Goal: Find specific page/section: Find specific page/section

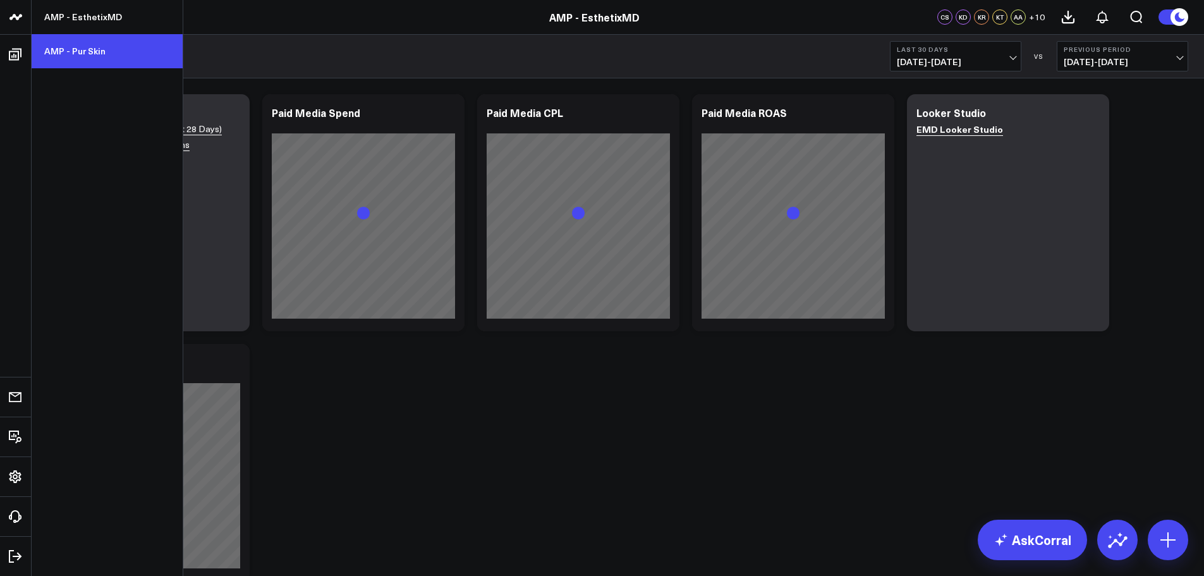
click at [70, 46] on link "AMP - Pur Skin" at bounding box center [107, 51] width 151 height 34
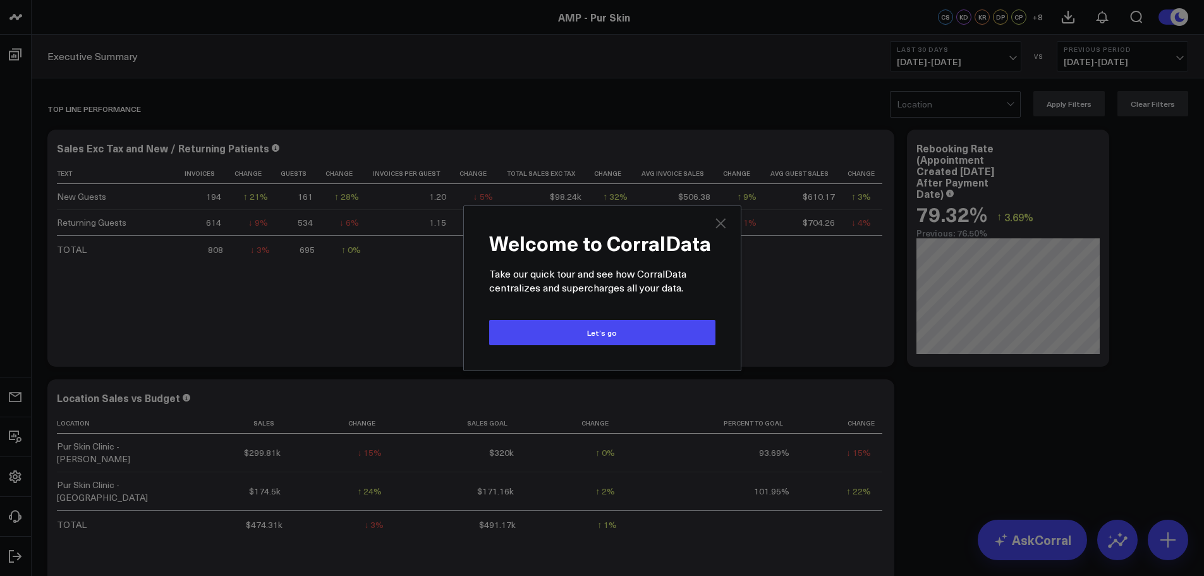
click at [719, 221] on icon "Close" at bounding box center [721, 223] width 10 height 10
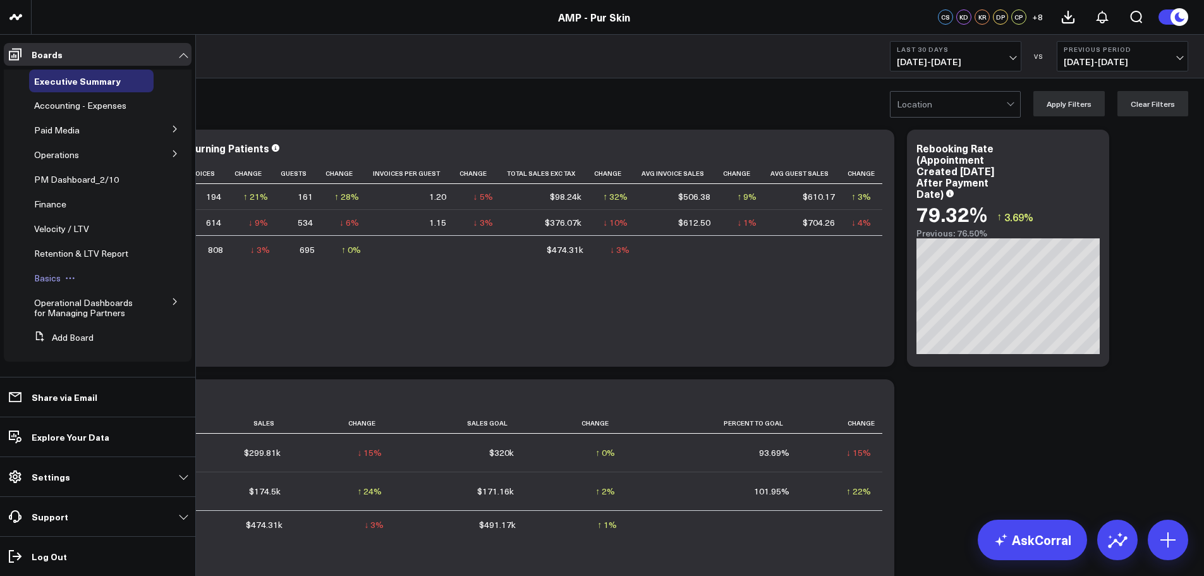
scroll to position [1, 0]
click at [171, 129] on icon at bounding box center [175, 129] width 8 height 8
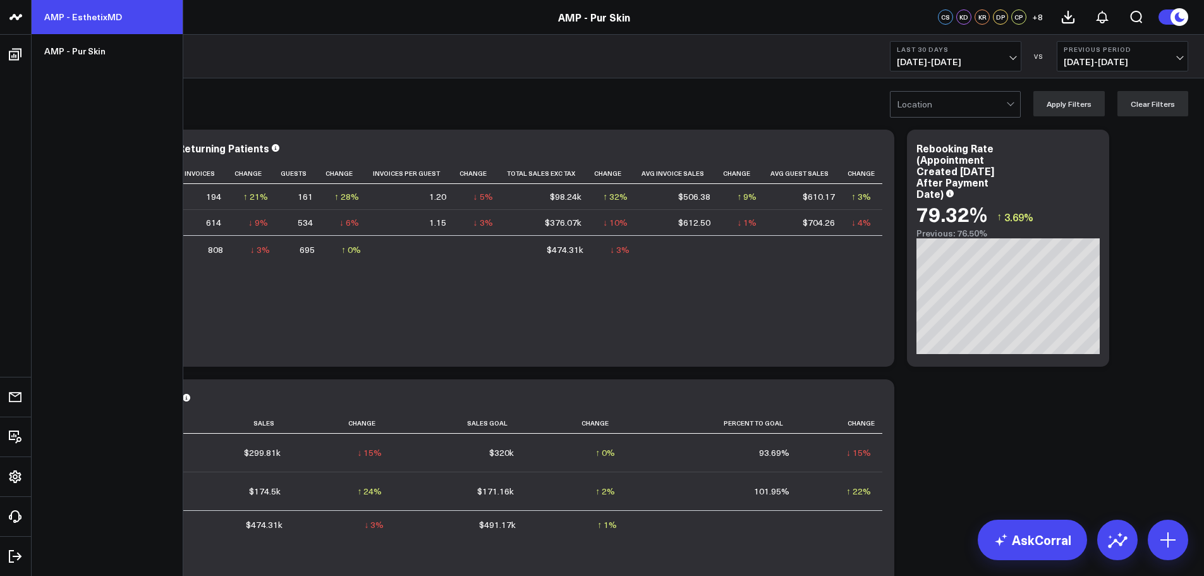
click at [87, 22] on link "AMP - EsthetixMD" at bounding box center [107, 17] width 151 height 34
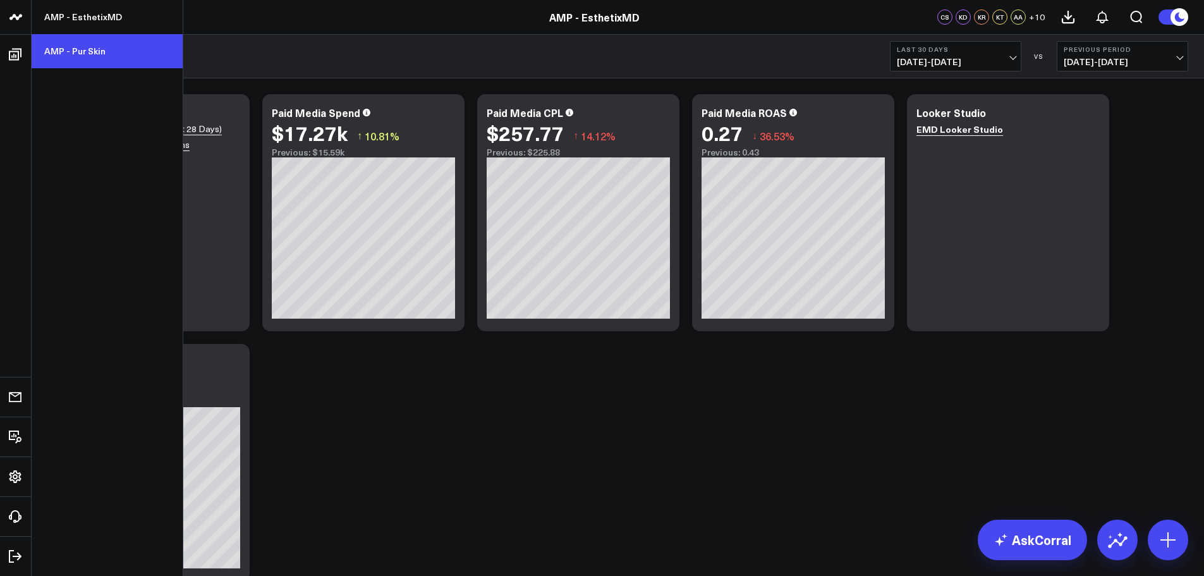
click at [77, 60] on link "AMP - Pur Skin" at bounding box center [107, 51] width 151 height 34
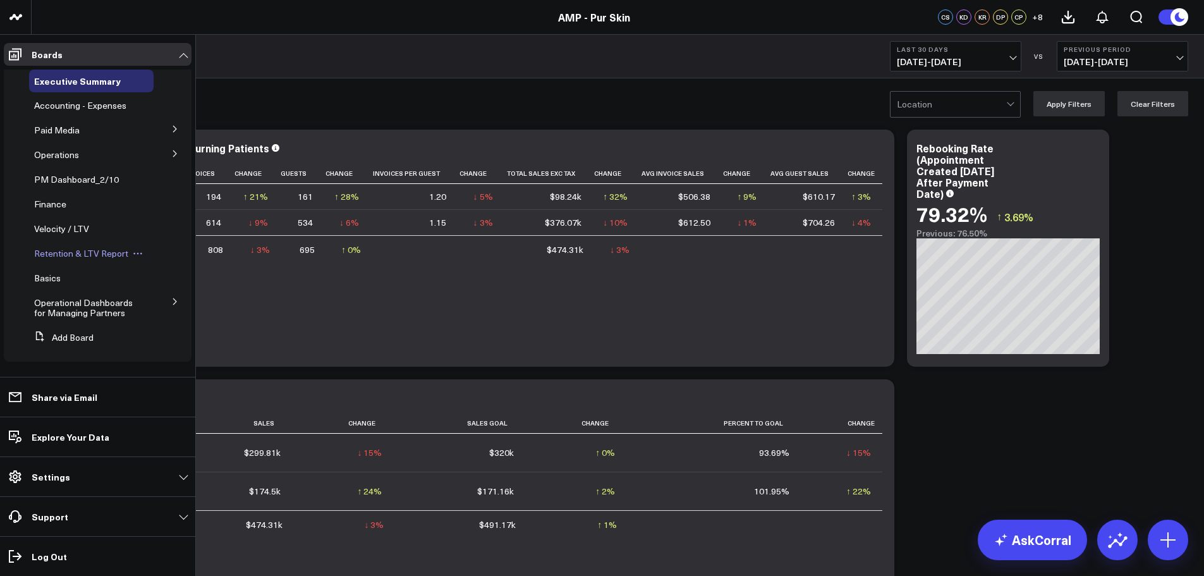
scroll to position [1, 0]
click at [92, 310] on span "Operational Dashboards for Managing Partners" at bounding box center [83, 307] width 99 height 22
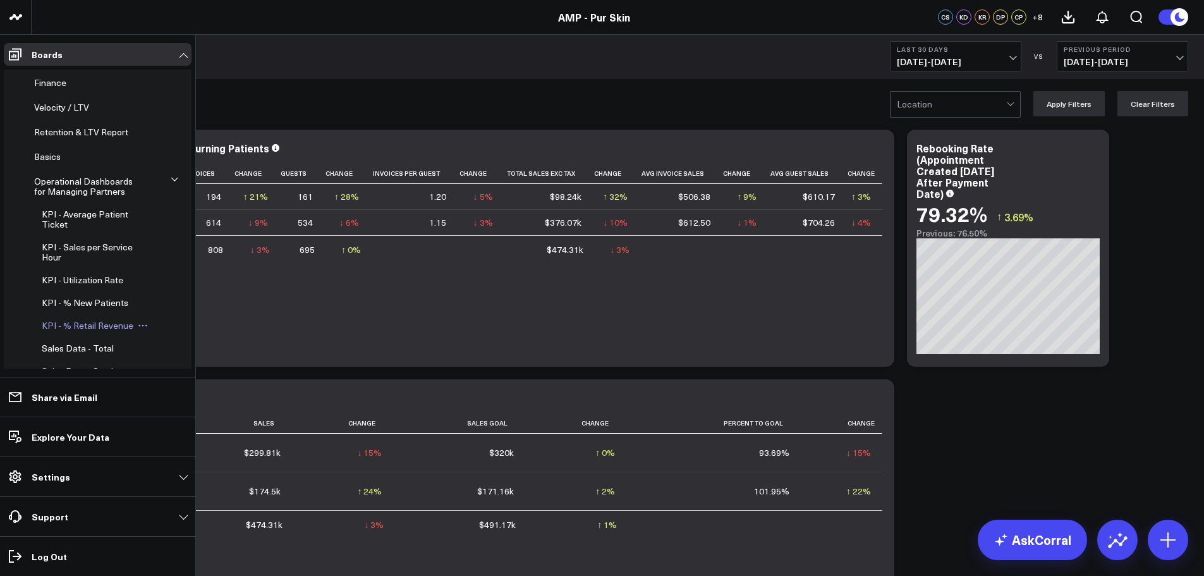
scroll to position [127, 0]
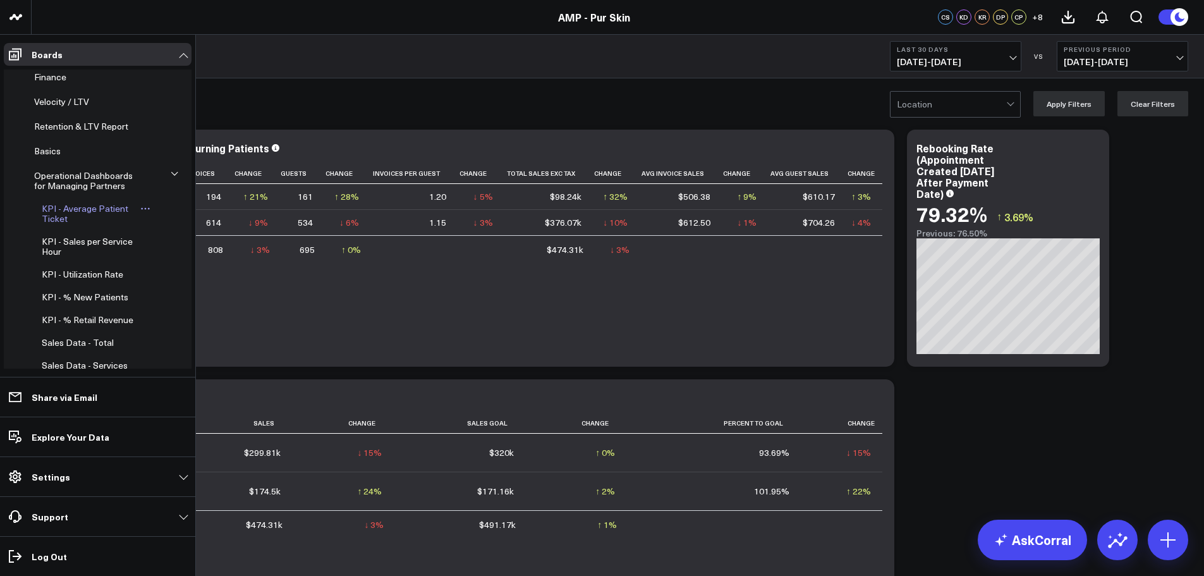
click at [68, 203] on span "KPI - Average Patient Ticket" at bounding box center [85, 213] width 87 height 22
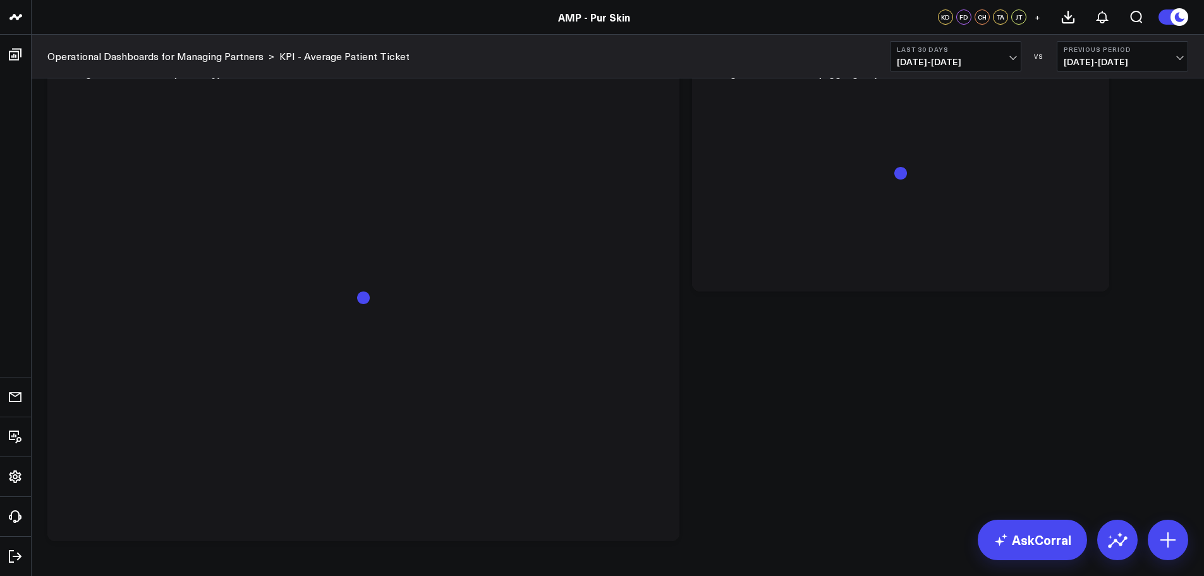
scroll to position [637, 0]
